Goal: Information Seeking & Learning: Learn about a topic

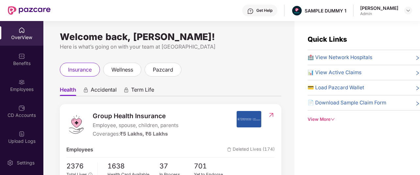
click at [260, 15] on div "Get Help" at bounding box center [259, 11] width 35 height 12
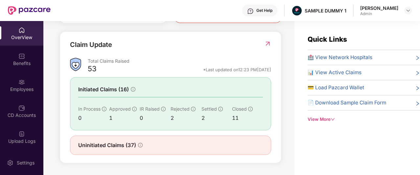
scroll to position [21, 0]
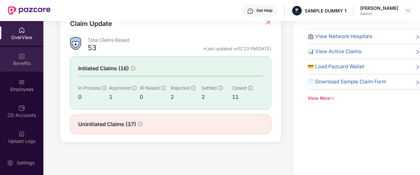
click at [32, 63] on div "Benefits" at bounding box center [21, 63] width 43 height 7
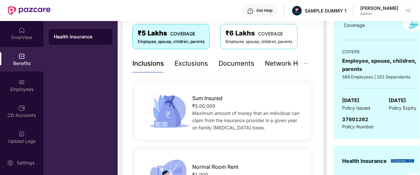
scroll to position [111, 0]
click at [182, 68] on div "Exclusions" at bounding box center [192, 64] width 34 height 10
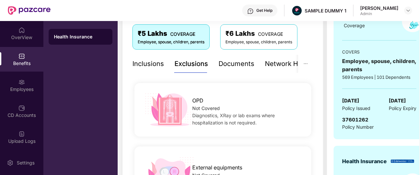
click at [139, 62] on div "Inclusions" at bounding box center [149, 64] width 32 height 10
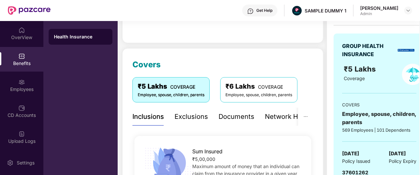
scroll to position [58, 0]
click at [231, 113] on div "Documents" at bounding box center [237, 117] width 36 height 10
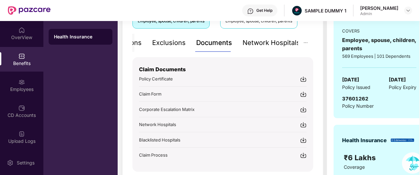
scroll to position [133, 0]
click at [252, 42] on div "Network Hospitals" at bounding box center [272, 42] width 58 height 10
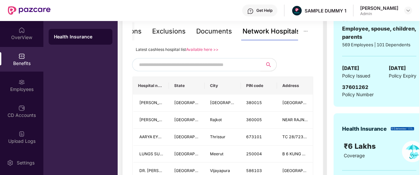
scroll to position [144, 0]
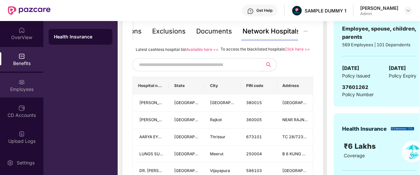
click at [23, 80] on img at bounding box center [21, 82] width 7 height 7
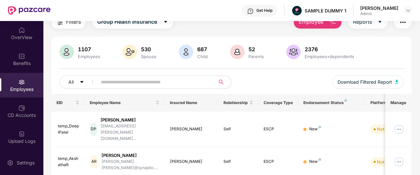
scroll to position [0, 0]
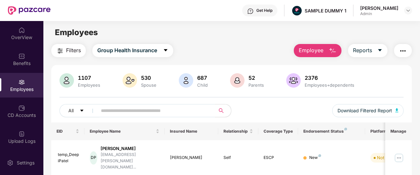
click at [317, 50] on span "Employee" at bounding box center [311, 50] width 25 height 8
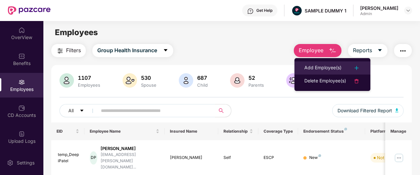
click at [332, 71] on div "Add Employee(s)" at bounding box center [323, 68] width 37 height 8
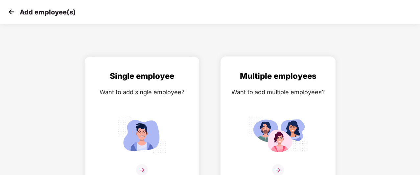
scroll to position [11, 0]
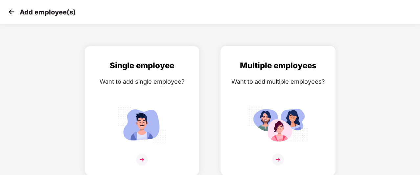
click at [283, 155] on img at bounding box center [278, 160] width 12 height 12
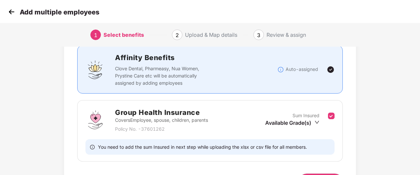
scroll to position [89, 0]
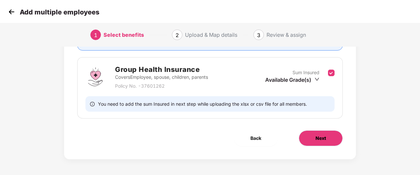
click at [316, 137] on span "Next" at bounding box center [321, 138] width 11 height 7
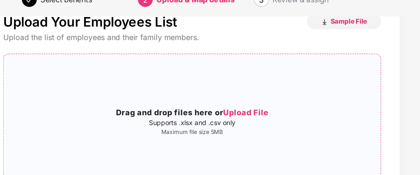
scroll to position [22, 1]
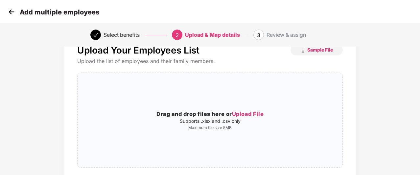
click at [13, 10] on img at bounding box center [12, 12] width 10 height 10
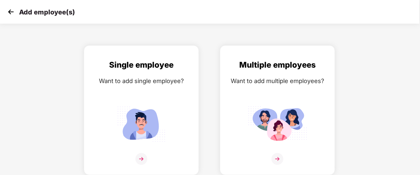
scroll to position [11, 0]
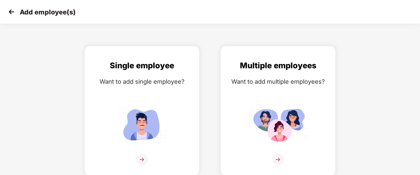
click at [13, 10] on img at bounding box center [12, 12] width 10 height 10
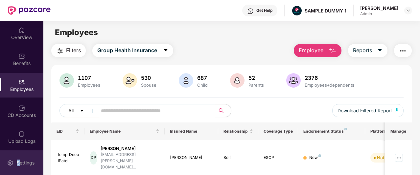
drag, startPoint x: 27, startPoint y: 169, endPoint x: 18, endPoint y: 166, distance: 9.2
click at [18, 166] on div "Settings" at bounding box center [26, 163] width 22 height 7
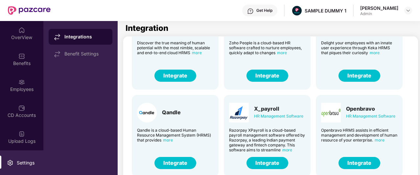
scroll to position [66, 0]
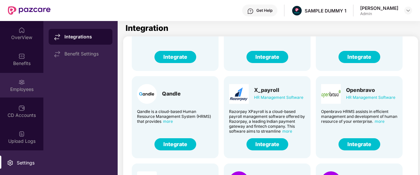
click at [15, 84] on div "Employees" at bounding box center [21, 85] width 43 height 25
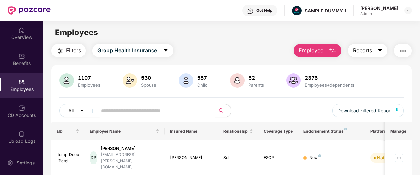
click at [377, 52] on button "Reports" at bounding box center [367, 50] width 39 height 13
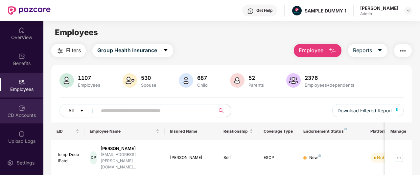
click at [21, 115] on div "CD Accounts" at bounding box center [21, 115] width 43 height 7
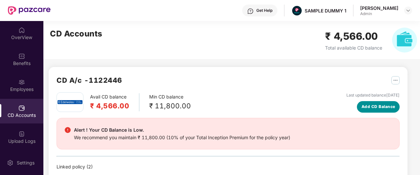
click at [367, 107] on span "Add CD Balance" at bounding box center [379, 107] width 34 height 6
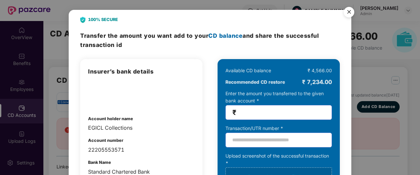
click at [345, 13] on img "Close" at bounding box center [349, 13] width 18 height 18
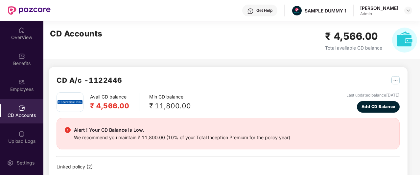
click at [397, 82] on img "button" at bounding box center [396, 80] width 8 height 8
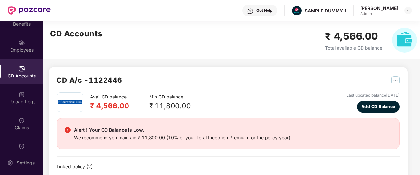
scroll to position [58, 0]
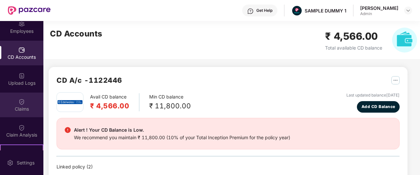
click at [32, 102] on div "Claims" at bounding box center [21, 105] width 43 height 25
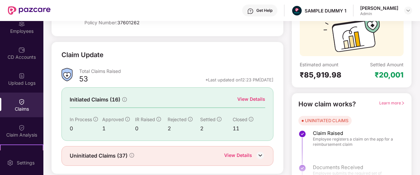
scroll to position [82, 0]
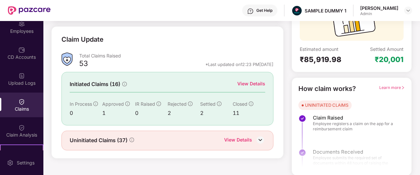
click at [243, 84] on div "View Details" at bounding box center [251, 83] width 28 height 7
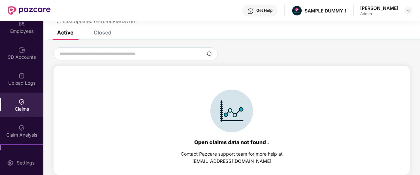
scroll to position [28, 0]
click at [99, 34] on div "Closed" at bounding box center [103, 32] width 18 height 7
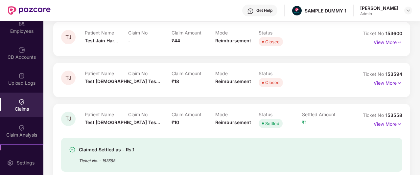
scroll to position [75, 0]
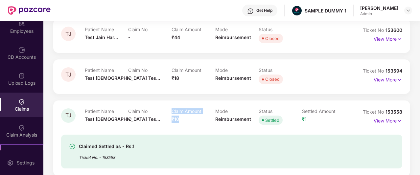
drag, startPoint x: 187, startPoint y: 117, endPoint x: 161, endPoint y: 114, distance: 26.2
click at [161, 114] on div "Patient Name Test Jain Tes... Claim No - Claim Amount ₹10 Mode Reimbursement St…" at bounding box center [215, 118] width 261 height 18
click at [192, 118] on div "Claim Amount ₹10" at bounding box center [193, 118] width 43 height 18
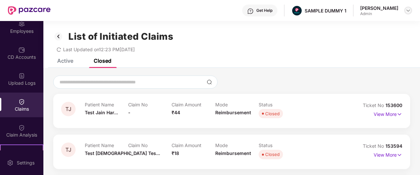
click at [406, 12] on img at bounding box center [408, 10] width 5 height 5
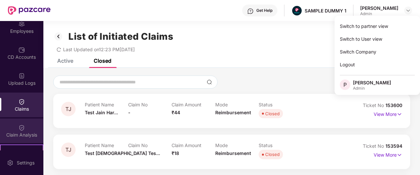
click at [20, 132] on div "Claim Analysis" at bounding box center [21, 135] width 43 height 7
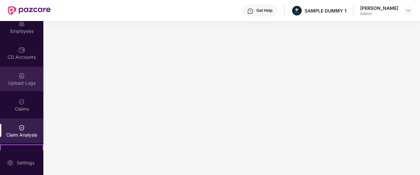
scroll to position [112, 0]
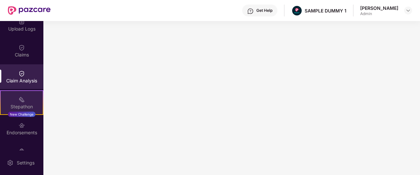
click at [14, 104] on div "Stepathon" at bounding box center [22, 107] width 42 height 7
